Goal: Transaction & Acquisition: Purchase product/service

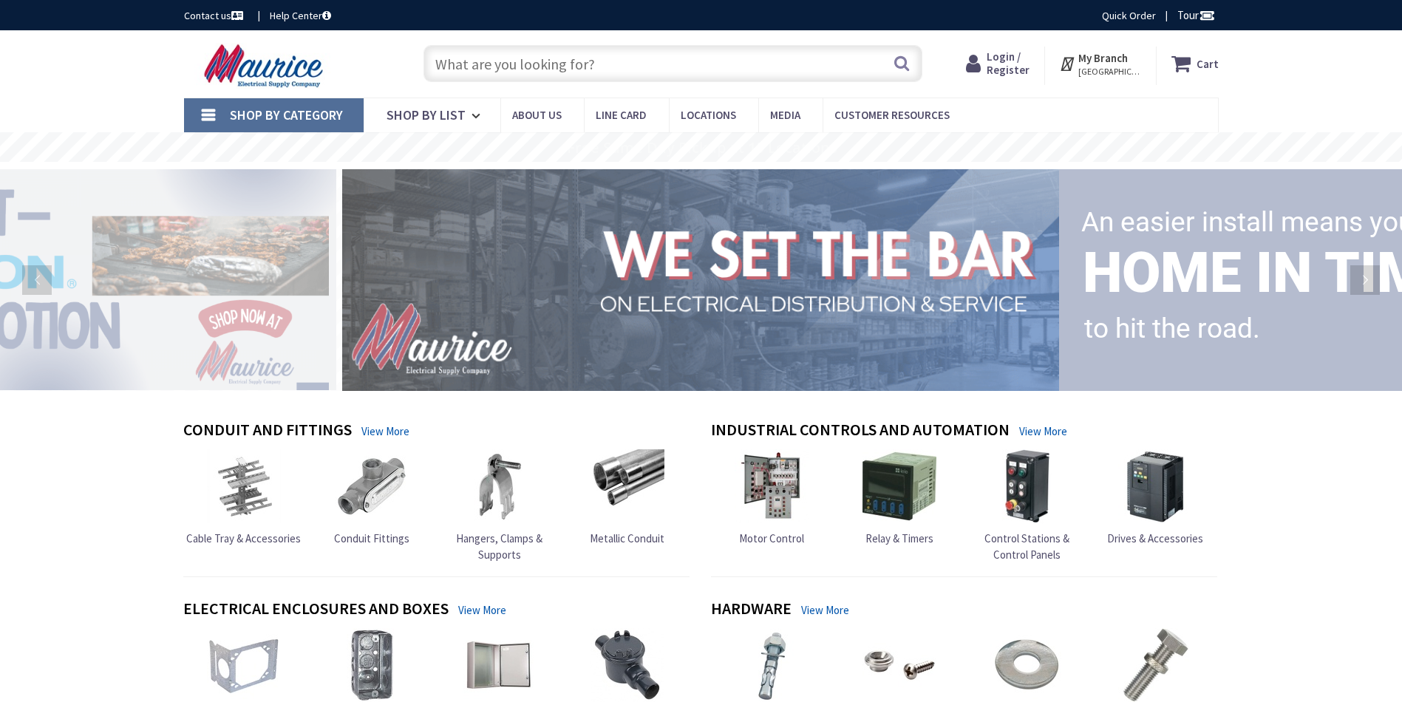
type input "[GEOGRAPHIC_DATA]"
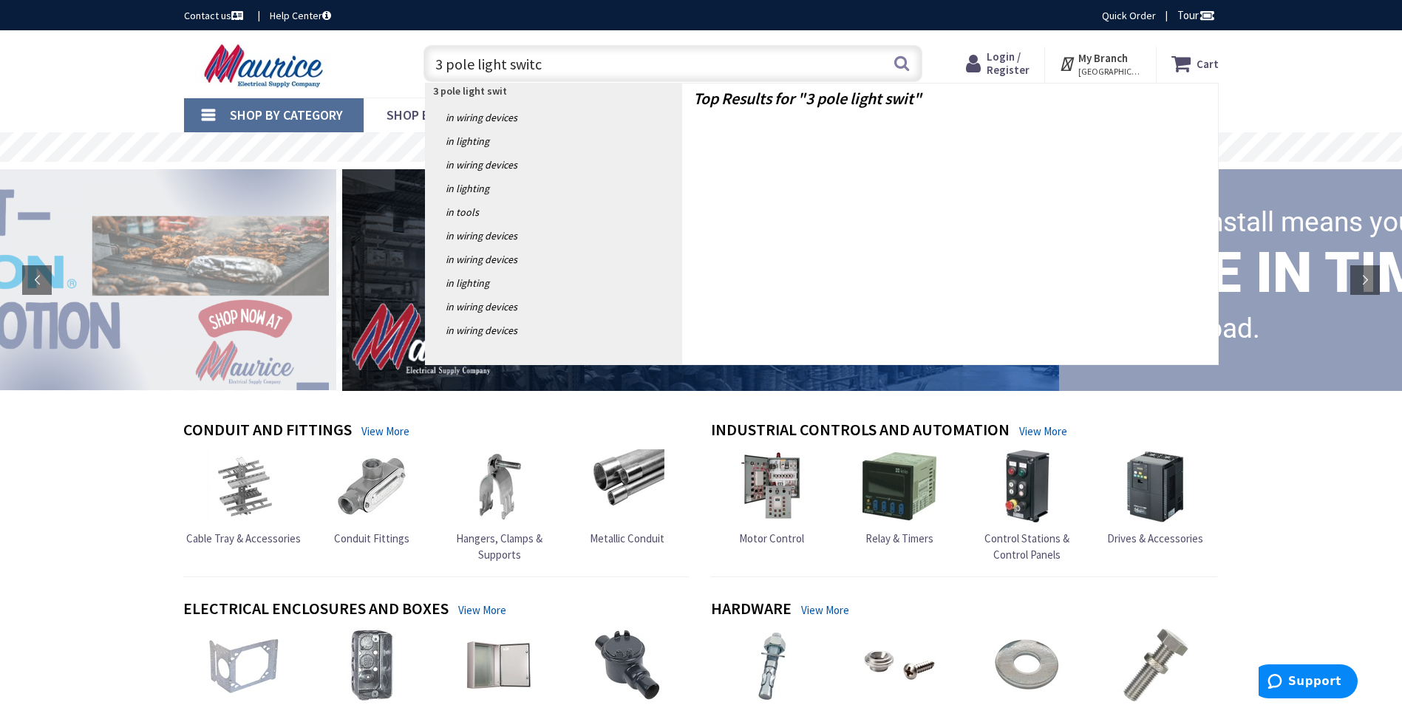
type input "3 pole light switch"
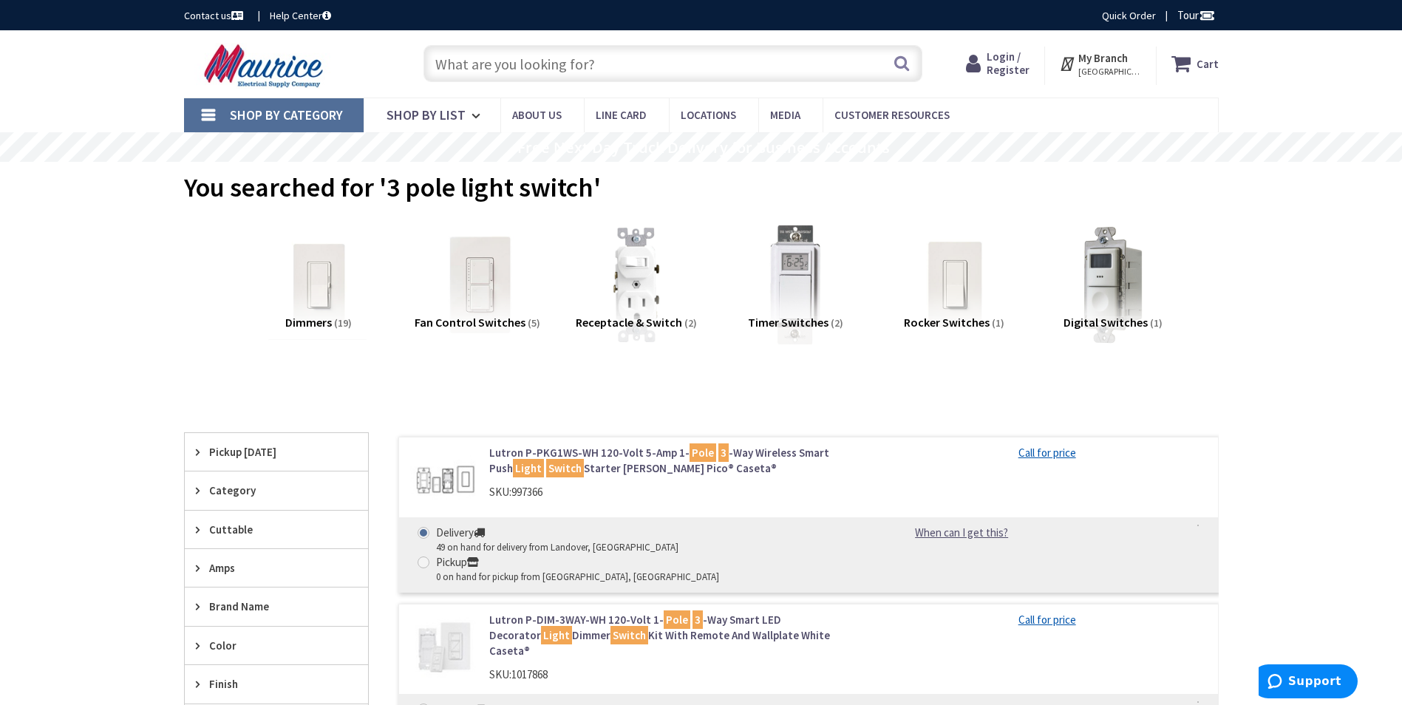
click at [502, 60] on input "text" at bounding box center [672, 63] width 499 height 37
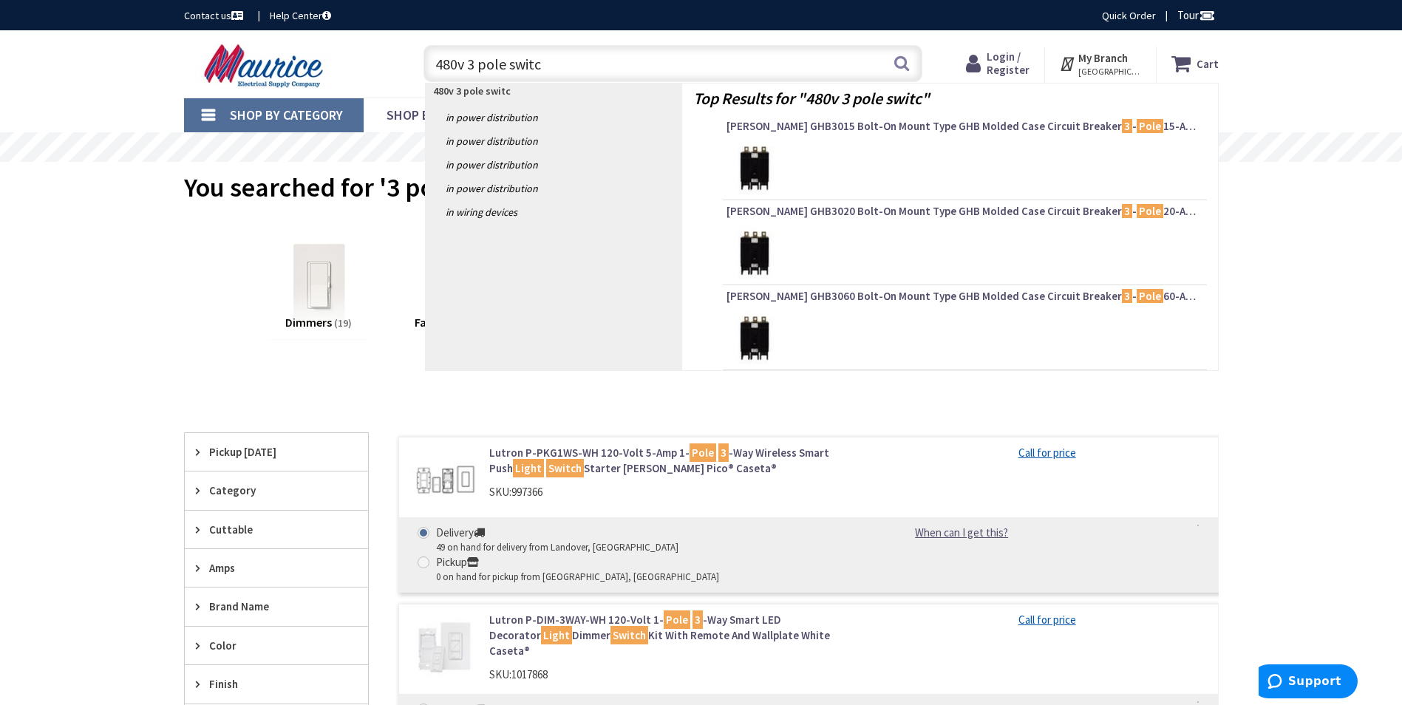
type input "480v 3 pole switch"
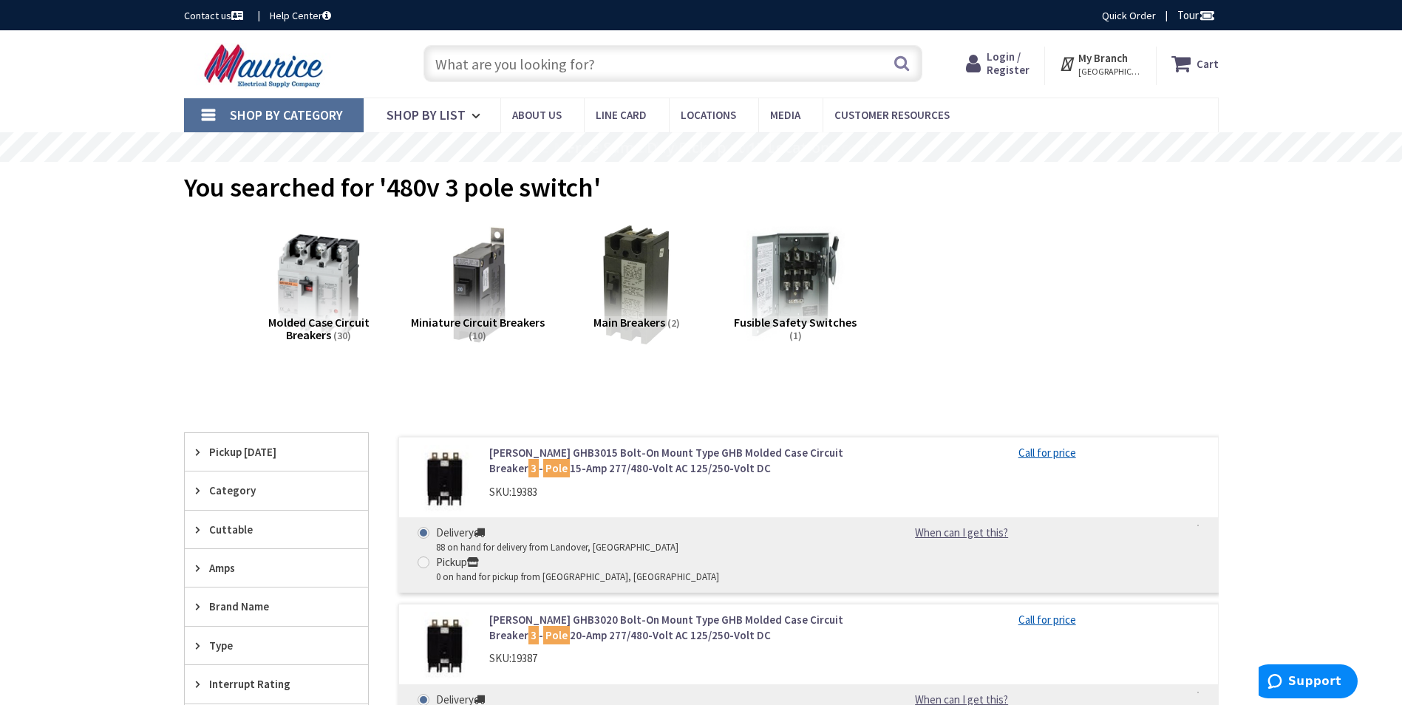
click at [541, 65] on input "text" at bounding box center [672, 63] width 499 height 37
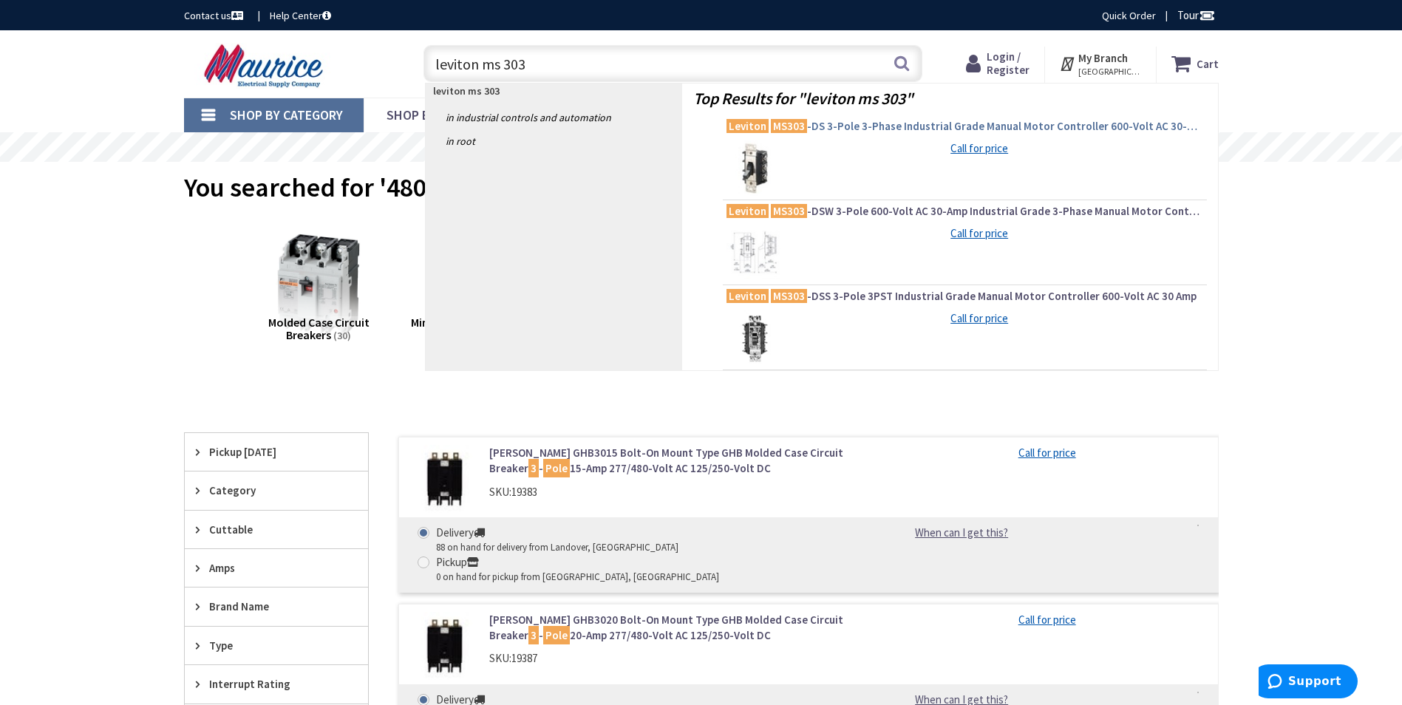
type input "leviton ms 303"
click at [852, 124] on span "Leviton MS303 -DS 3-Pole 3-Phase Industrial Grade Manual Motor Controller 600-V…" at bounding box center [964, 126] width 477 height 15
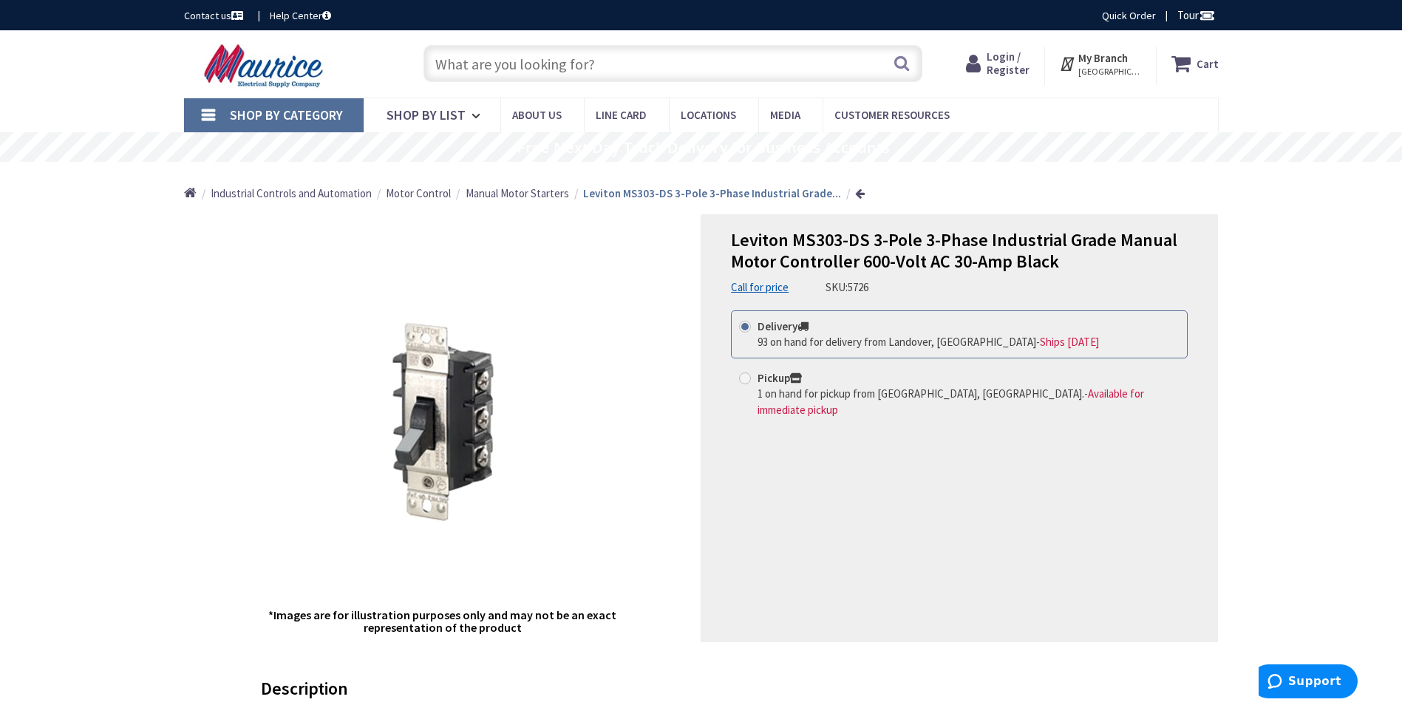
click at [597, 55] on input "text" at bounding box center [672, 63] width 499 height 37
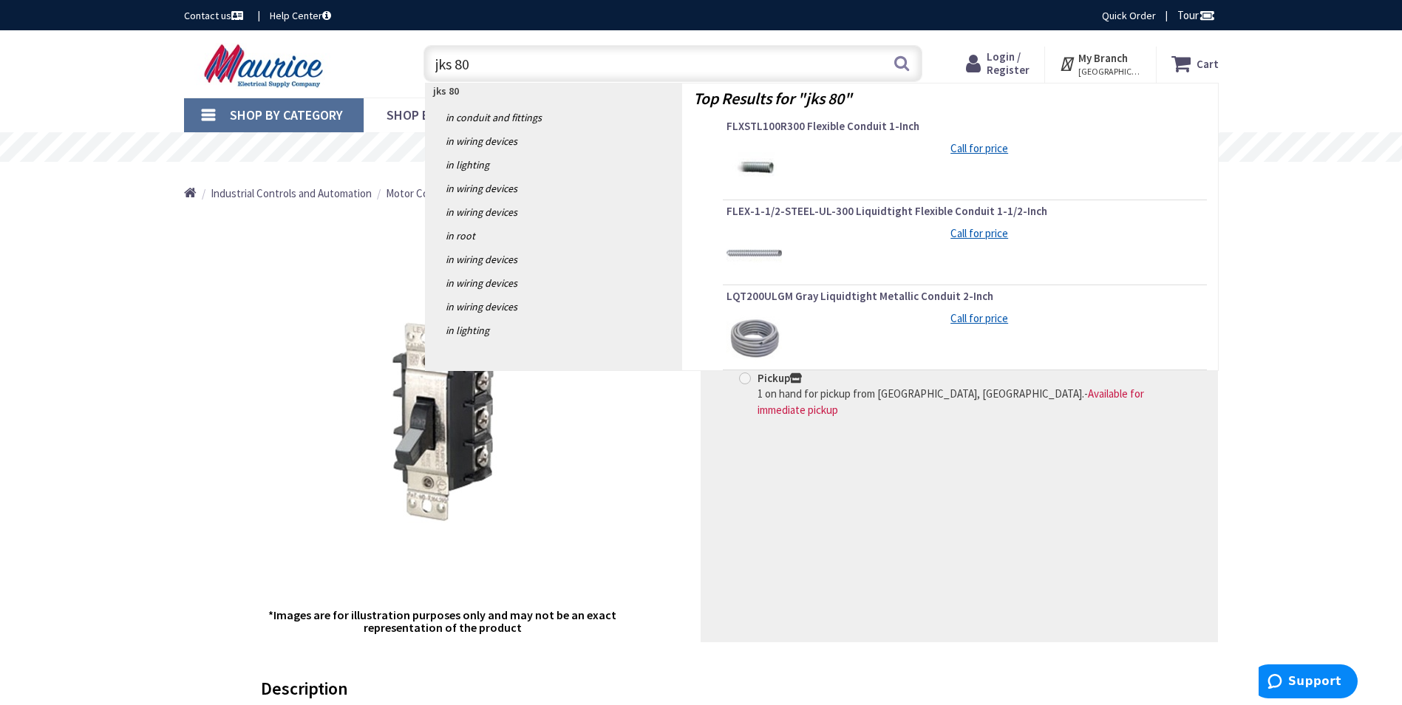
click at [433, 60] on input "jks 80" at bounding box center [672, 63] width 499 height 37
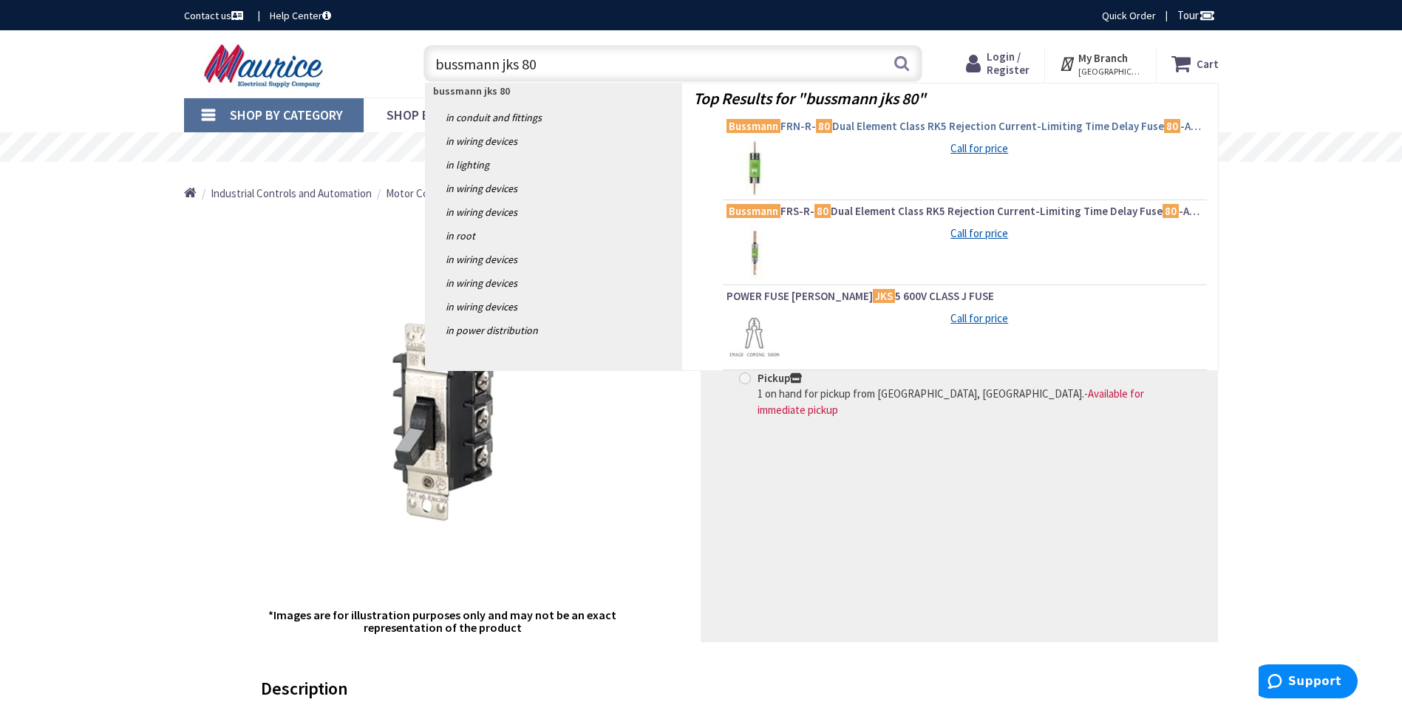
type input "bussmann jks 80"
click at [985, 124] on span "Bussmann FRN-R- 80 Dual Element Class RK5 Rejection Current-Limiting Time Delay…" at bounding box center [964, 126] width 477 height 15
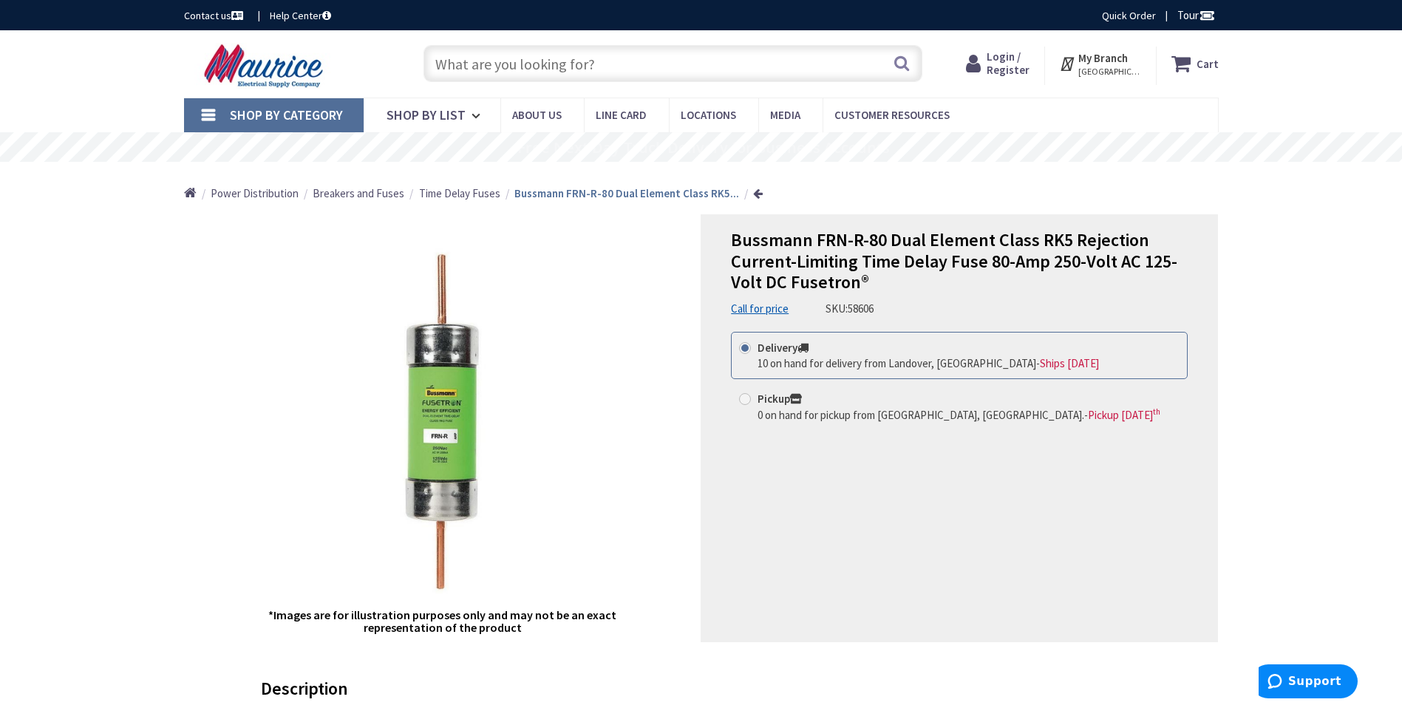
click at [1101, 64] on strong "My Branch" at bounding box center [1103, 58] width 50 height 14
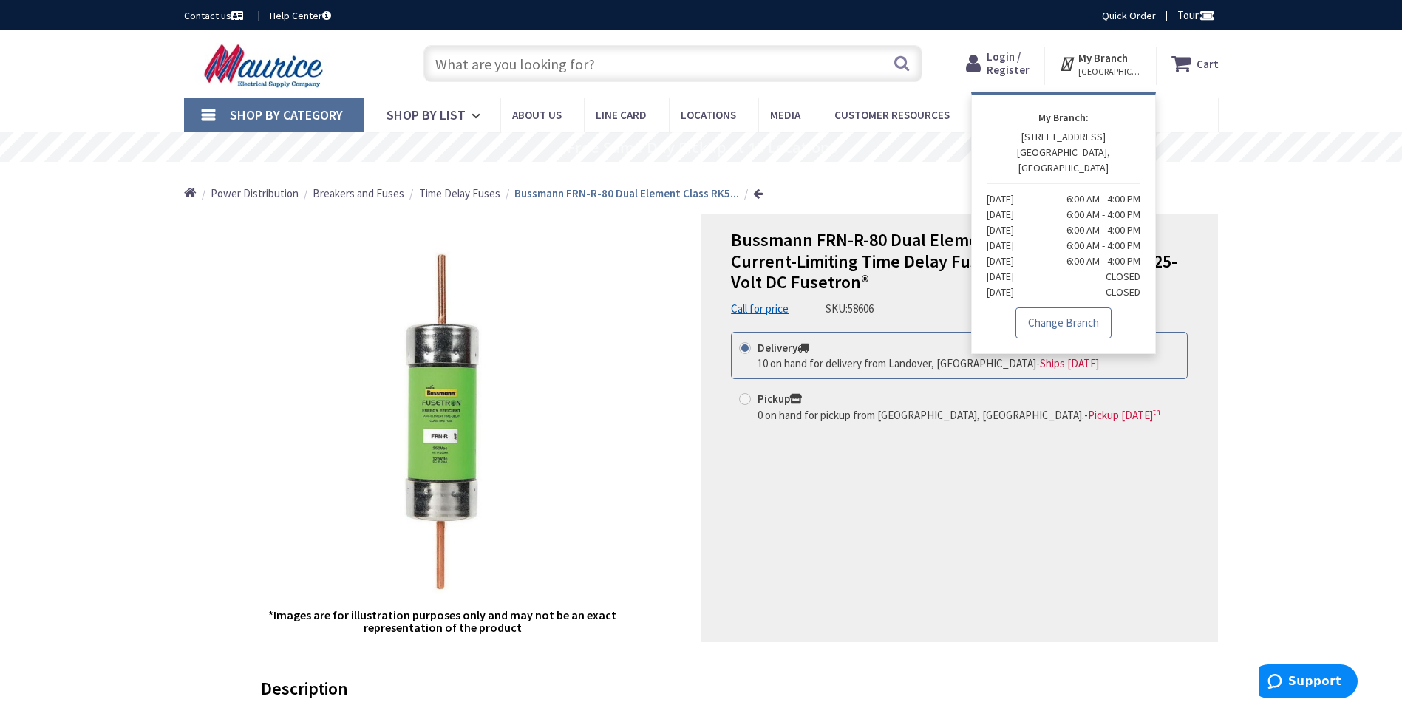
click at [1038, 313] on link "Change Branch" at bounding box center [1063, 322] width 96 height 31
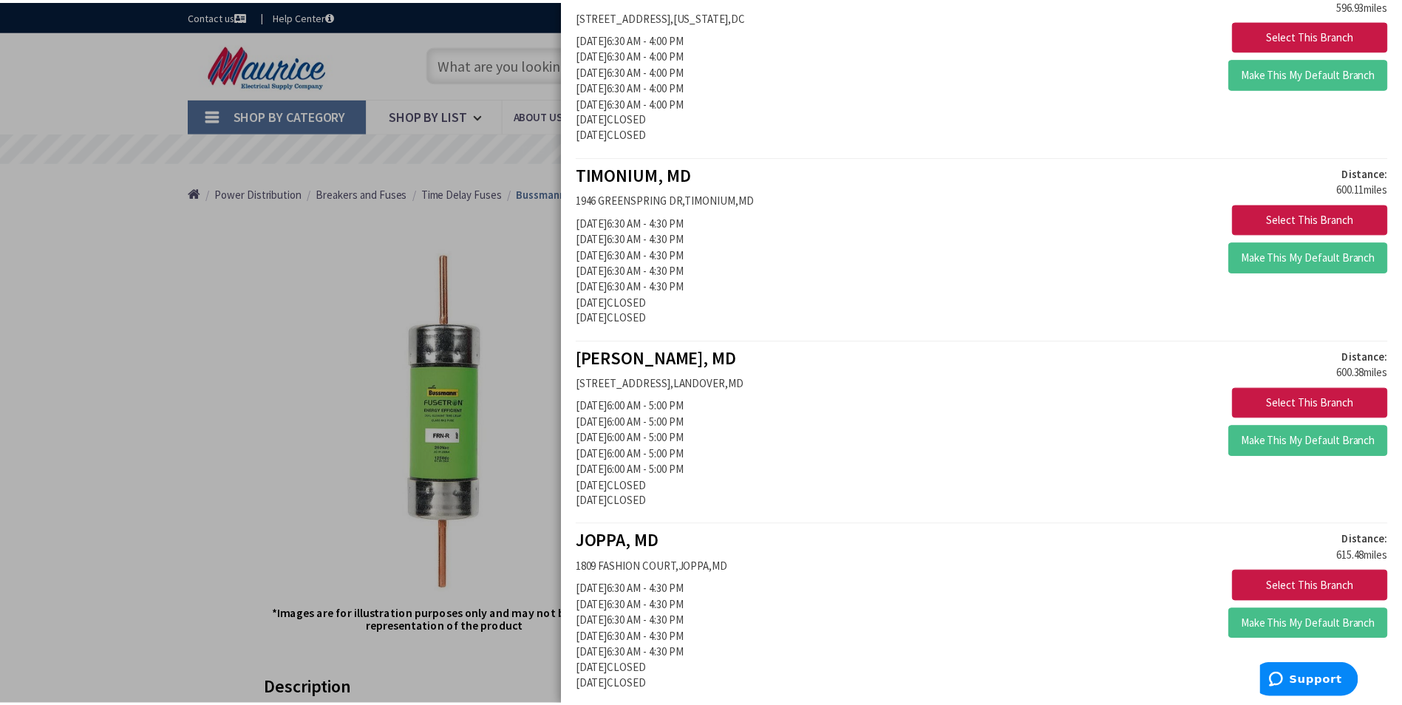
scroll to position [1626, 0]
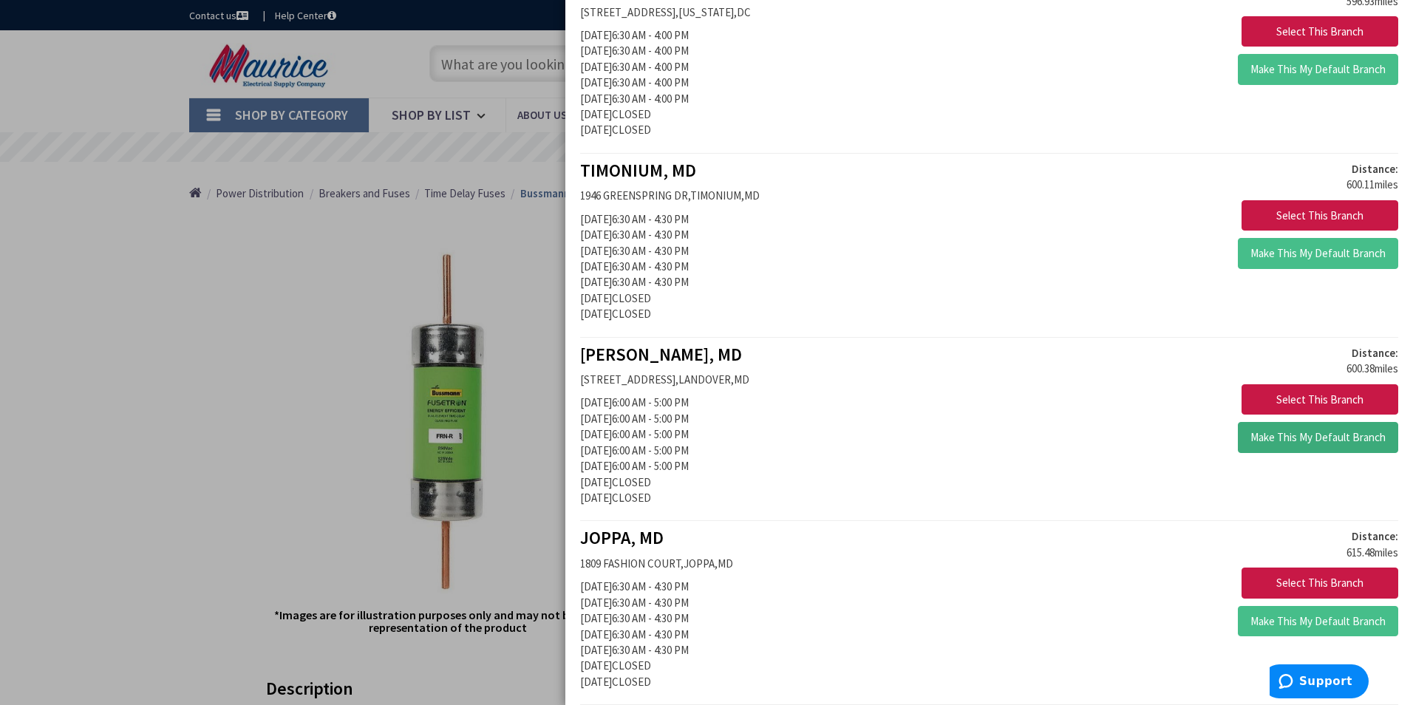
click at [1297, 439] on button "Make This My Default Branch" at bounding box center [1318, 437] width 160 height 31
